Goal: Task Accomplishment & Management: Use online tool/utility

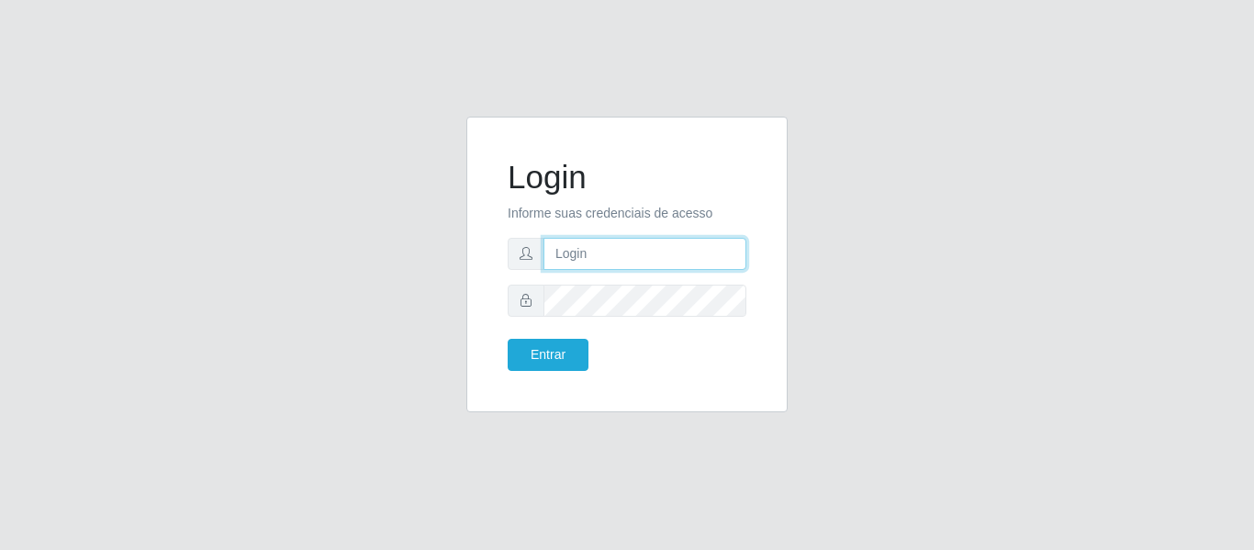
click at [708, 247] on input "text" at bounding box center [644, 254] width 203 height 32
type input "[PERSON_NAME][EMAIL_ADDRESS][DOMAIN_NAME]"
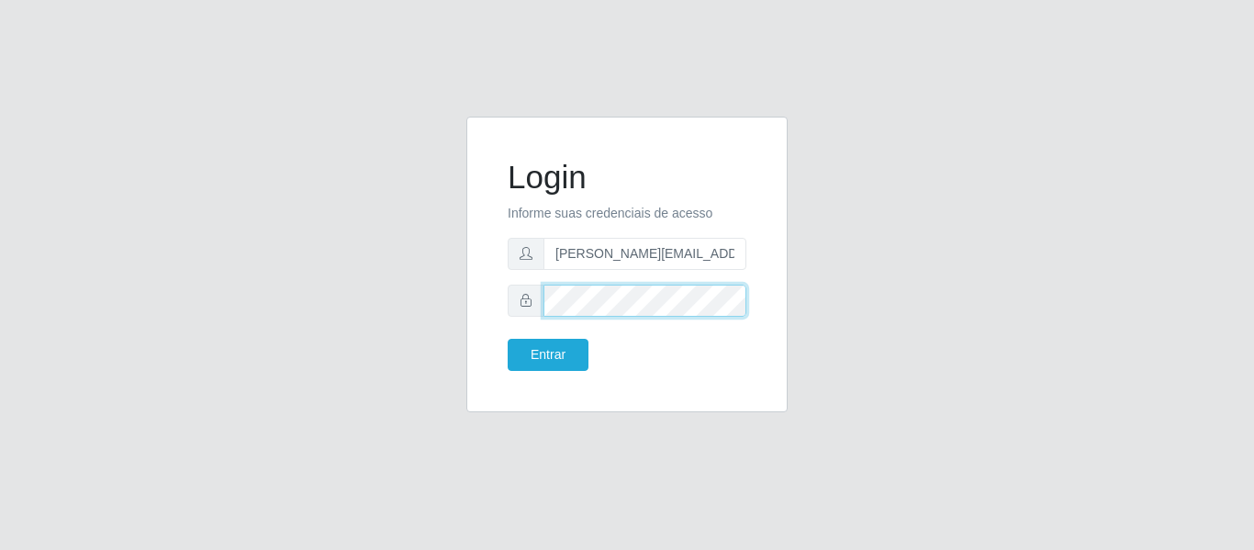
click at [507, 339] on button "Entrar" at bounding box center [547, 355] width 81 height 32
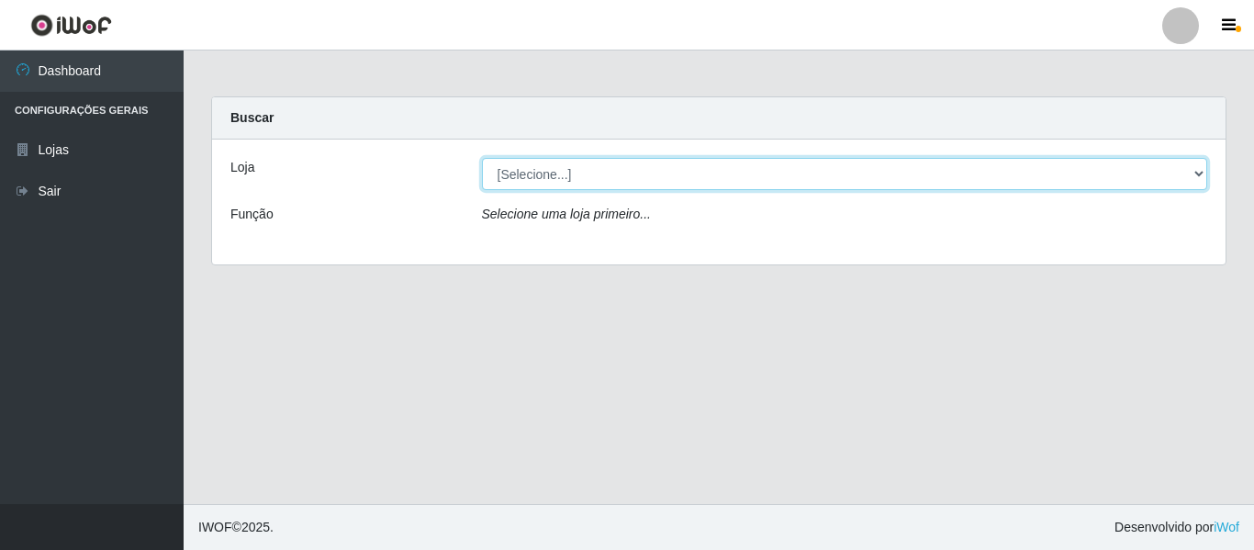
click at [632, 184] on select "[Selecione...] Hiper Queiroz - [GEOGRAPHIC_DATA]" at bounding box center [845, 174] width 726 height 32
select select "497"
click at [482, 158] on select "[Selecione...] Hiper Queiroz - [GEOGRAPHIC_DATA]" at bounding box center [845, 174] width 726 height 32
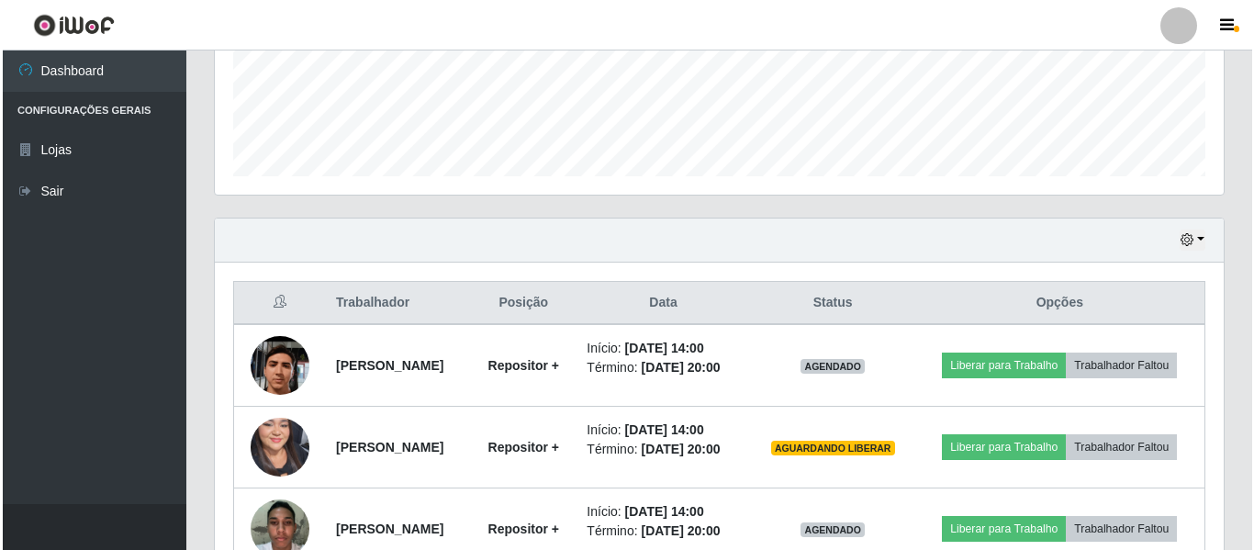
scroll to position [629, 0]
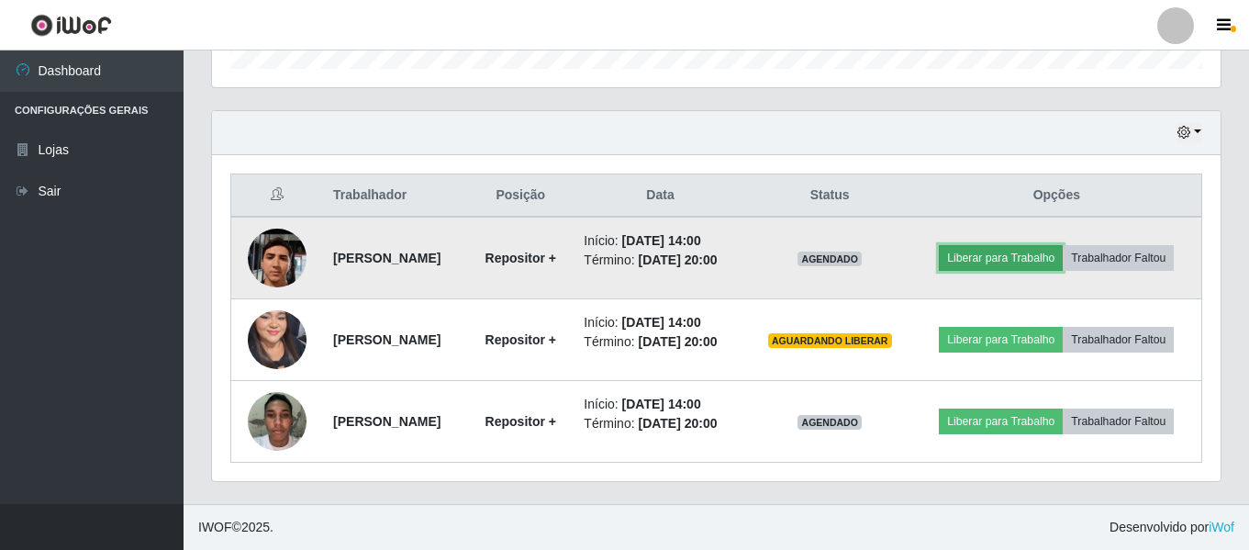
click at [1059, 245] on button "Liberar para Trabalho" at bounding box center [1001, 258] width 124 height 26
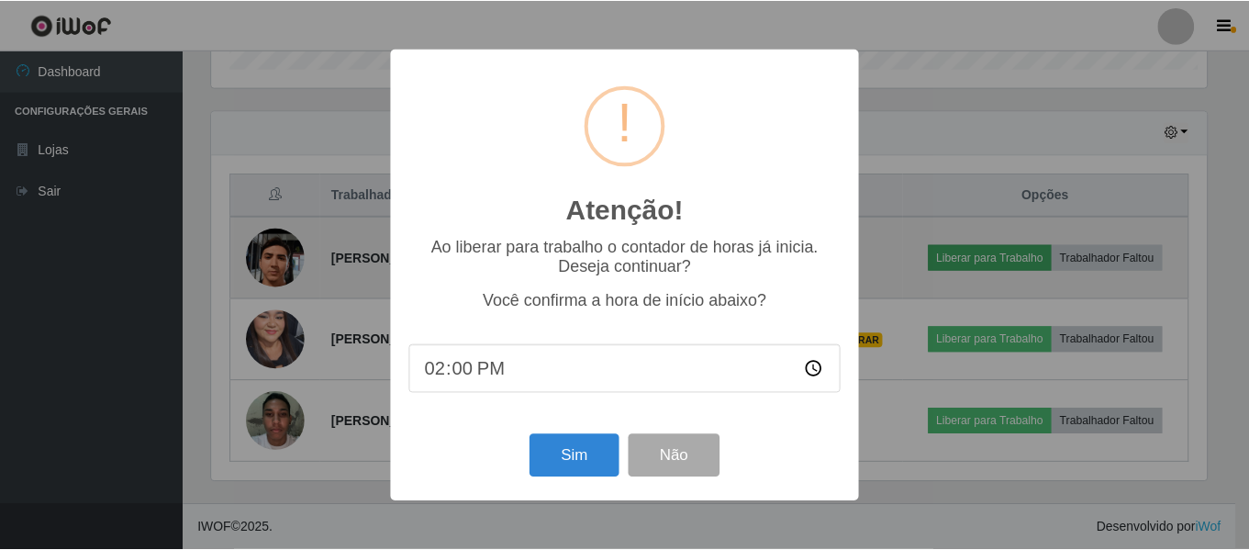
scroll to position [381, 999]
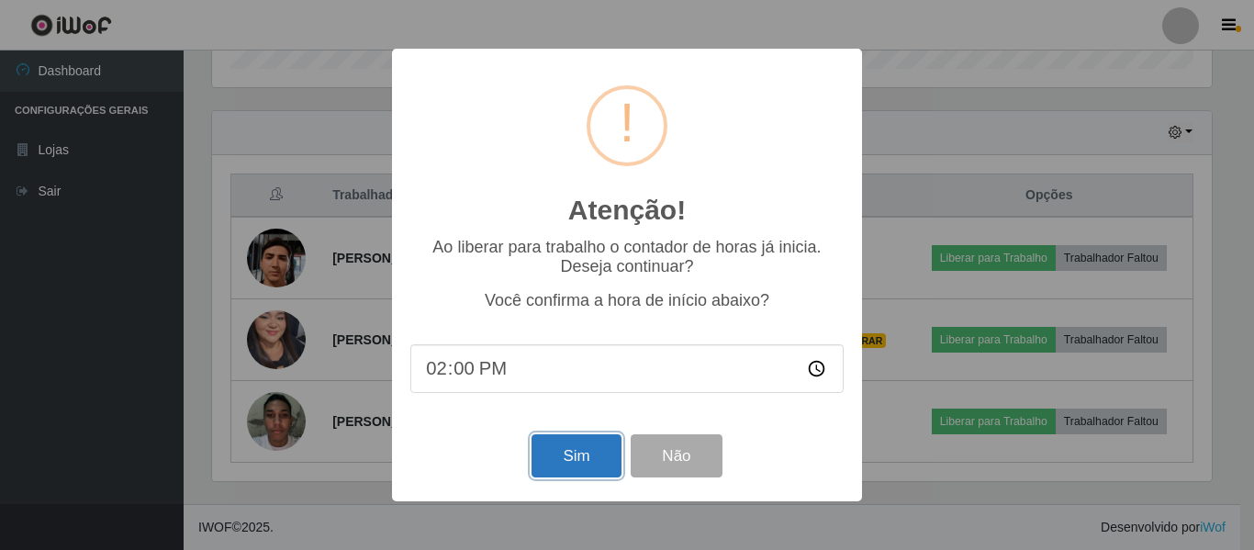
click at [579, 463] on button "Sim" at bounding box center [575, 455] width 89 height 43
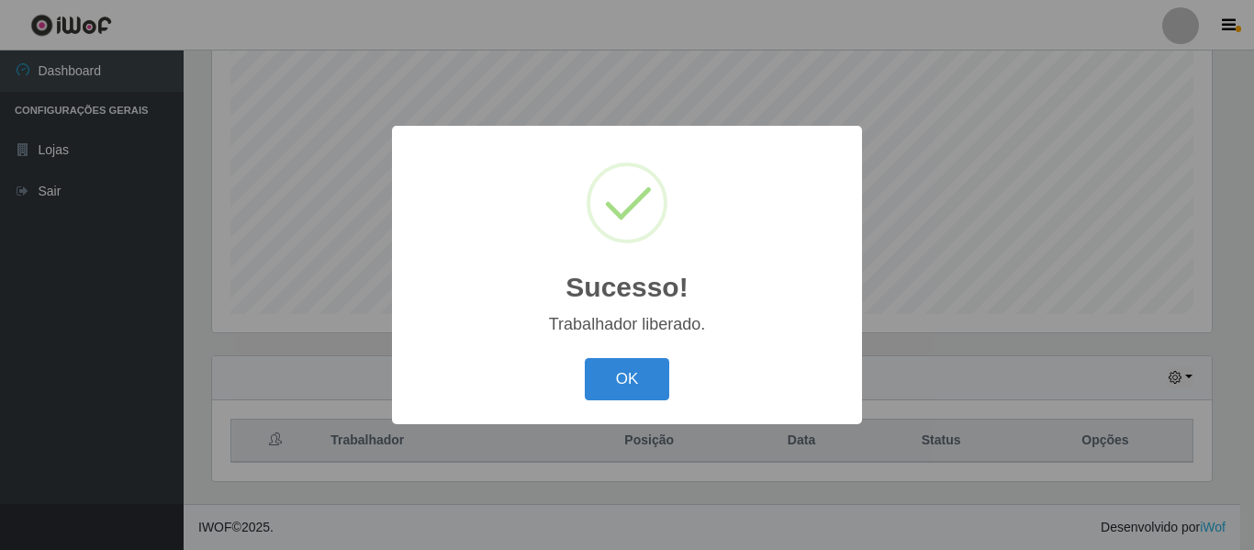
click at [642, 343] on div "Sucesso! × Trabalhador liberado. OK Cancel" at bounding box center [627, 274] width 470 height 297
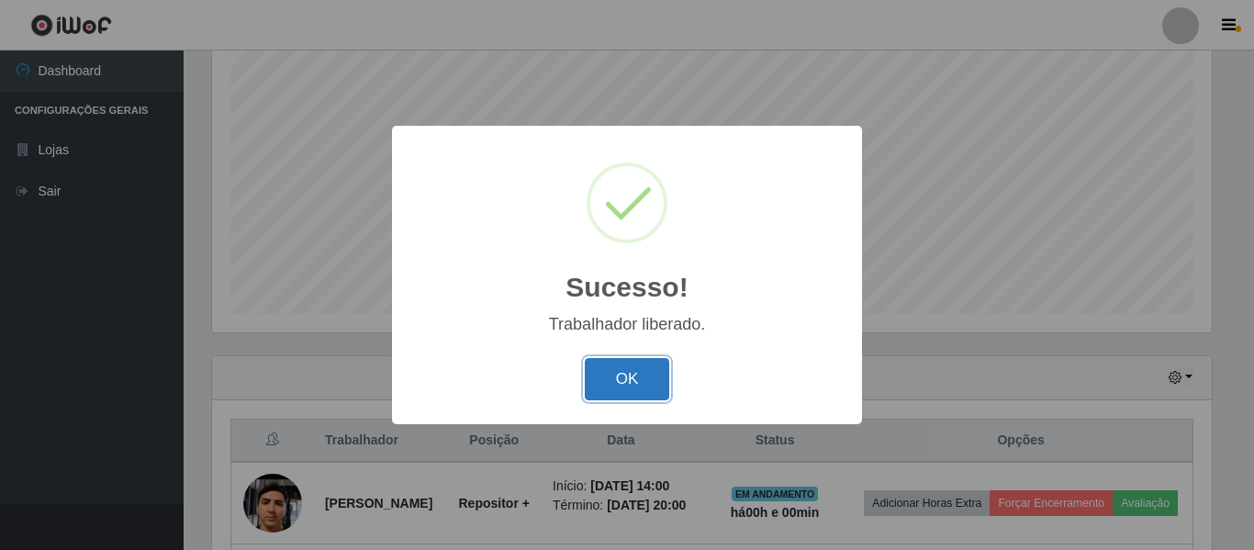
click at [635, 360] on button "OK" at bounding box center [627, 379] width 85 height 43
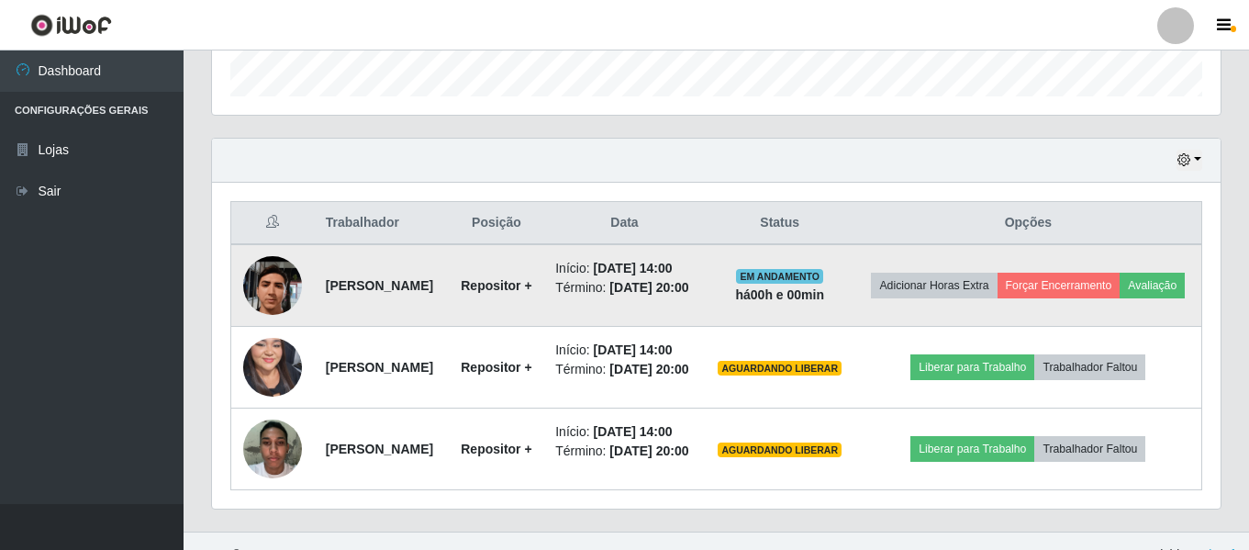
scroll to position [618, 0]
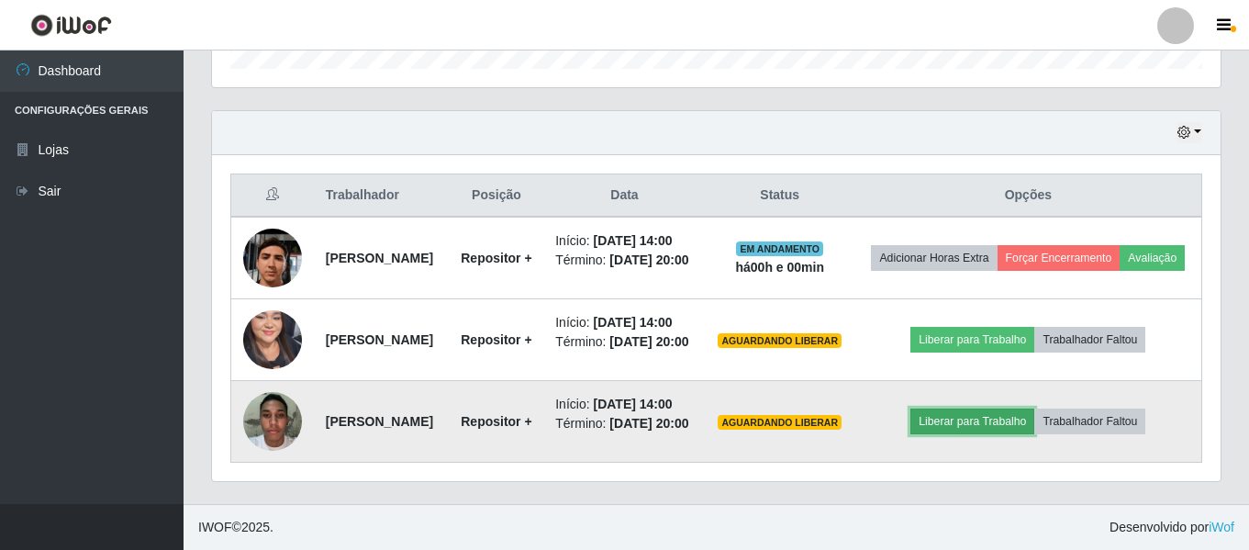
click at [989, 434] on button "Liberar para Trabalho" at bounding box center [972, 421] width 124 height 26
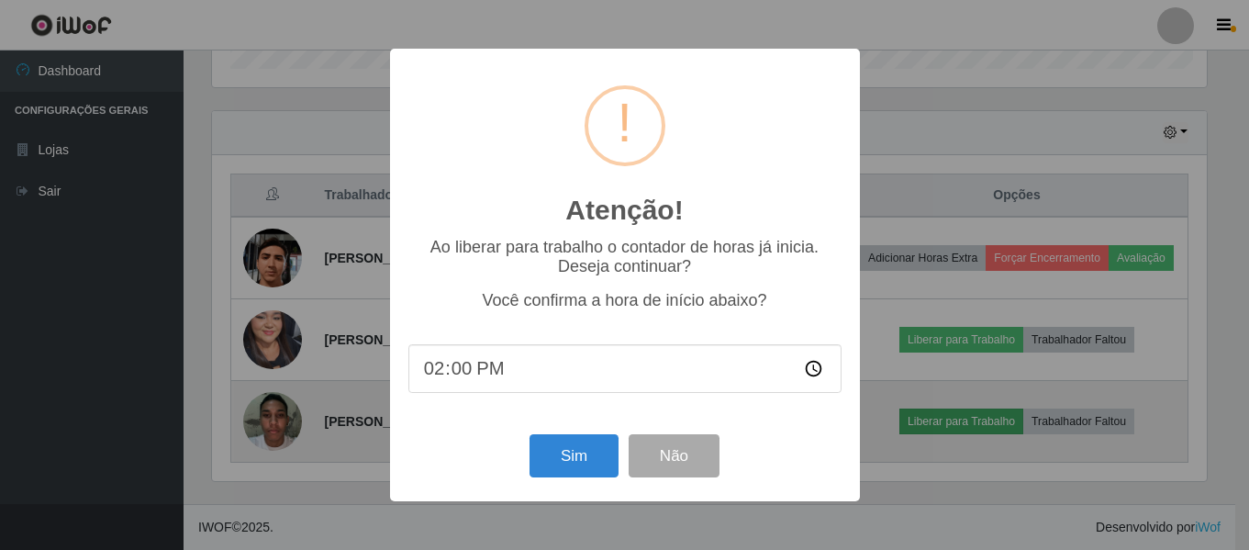
scroll to position [381, 999]
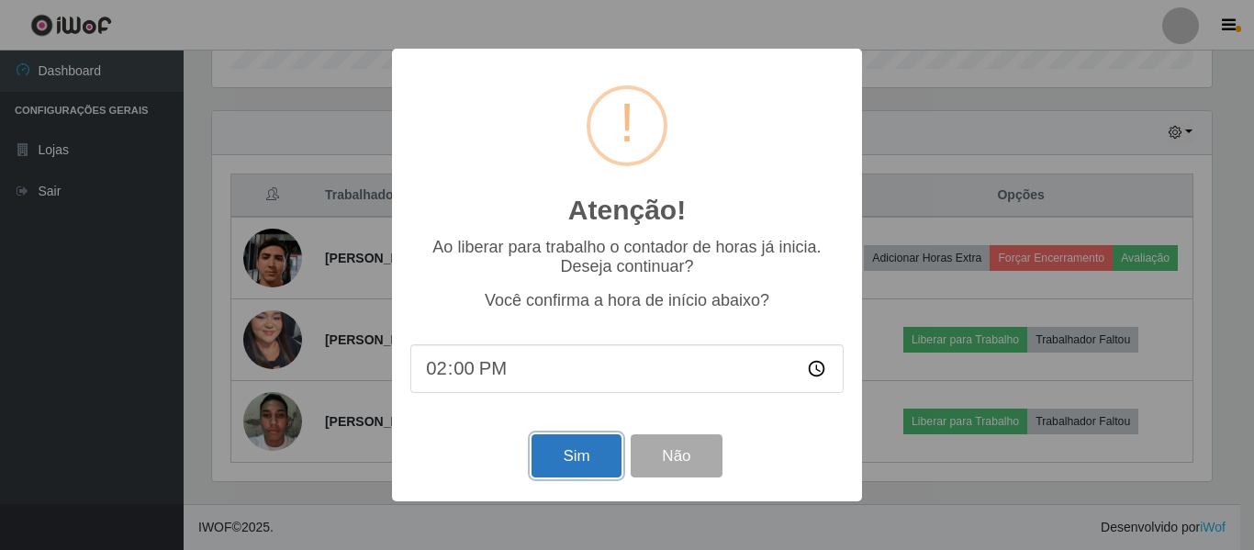
click at [597, 472] on button "Sim" at bounding box center [575, 455] width 89 height 43
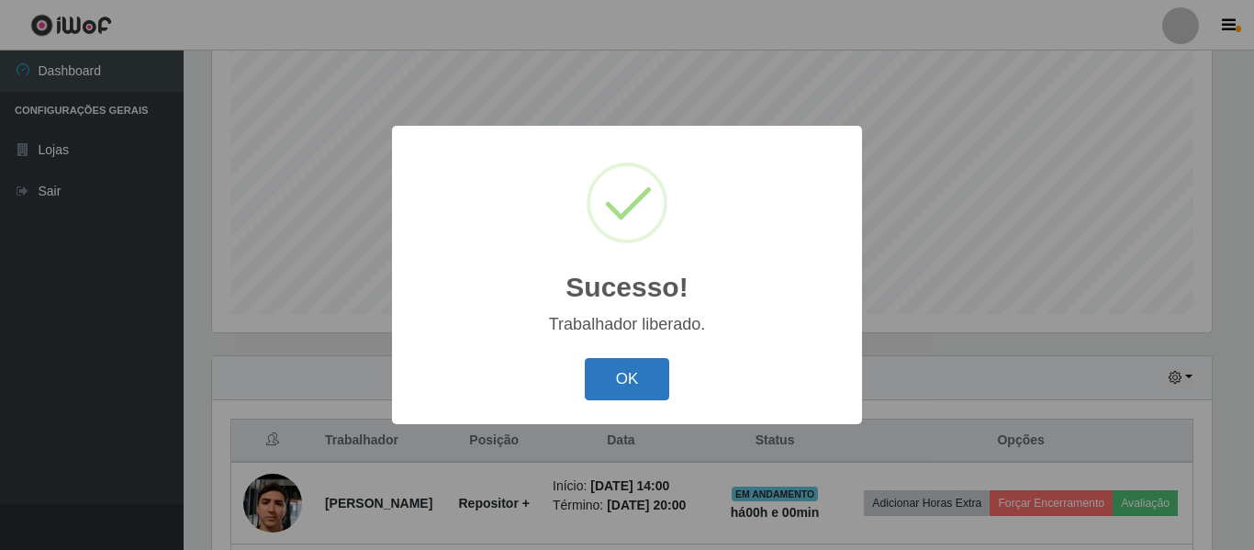
click at [622, 370] on button "OK" at bounding box center [627, 379] width 85 height 43
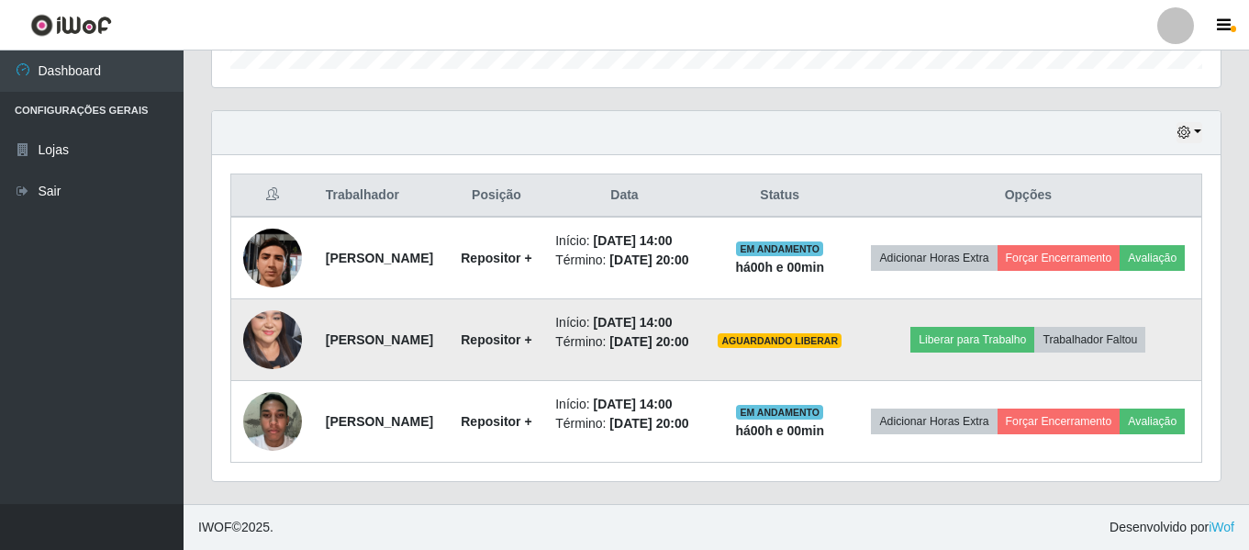
scroll to position [686, 0]
click at [977, 327] on button "Liberar para Trabalho" at bounding box center [972, 340] width 124 height 26
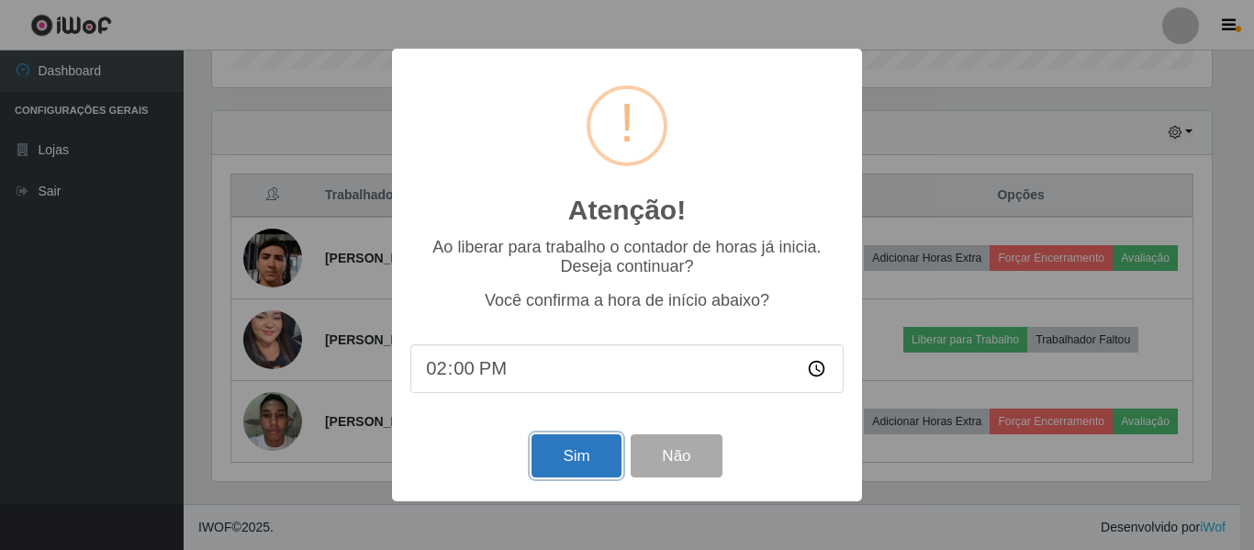
click at [567, 473] on button "Sim" at bounding box center [575, 455] width 89 height 43
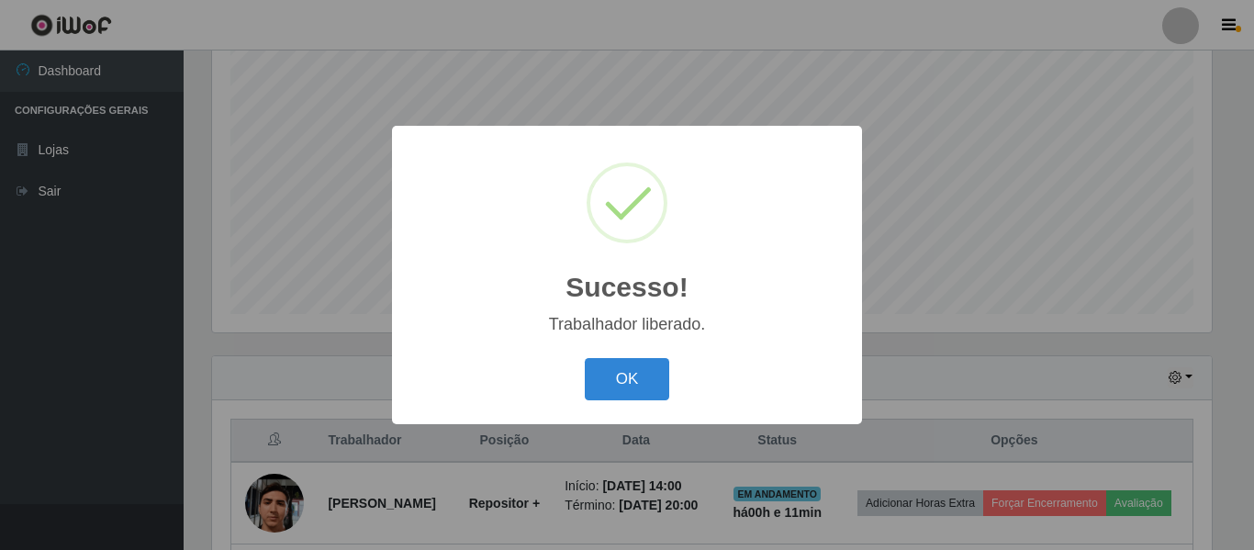
click at [585, 358] on button "OK" at bounding box center [627, 379] width 85 height 43
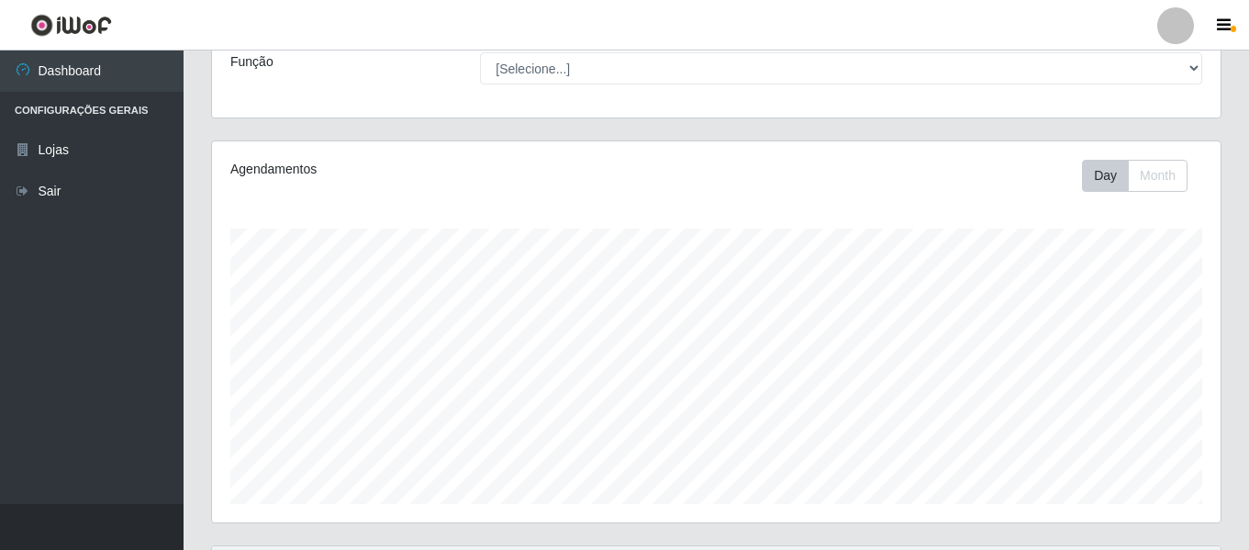
scroll to position [0, 0]
